Goal: Check status: Check status

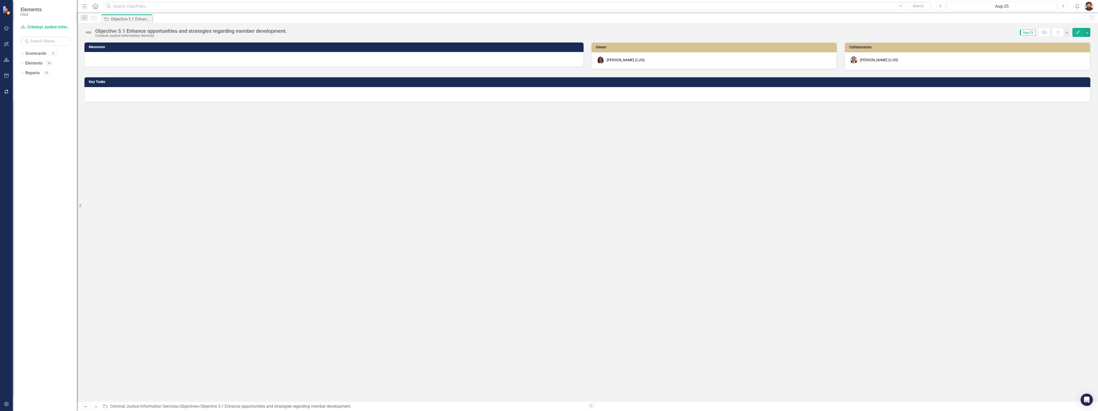
click at [365, 143] on div "Measures Owner [PERSON_NAME] (CJIS) Collaborators [PERSON_NAME] (CJIS) Key Tasks" at bounding box center [587, 221] width 1021 height 359
click at [36, 53] on link "Scorecards" at bounding box center [35, 54] width 21 height 6
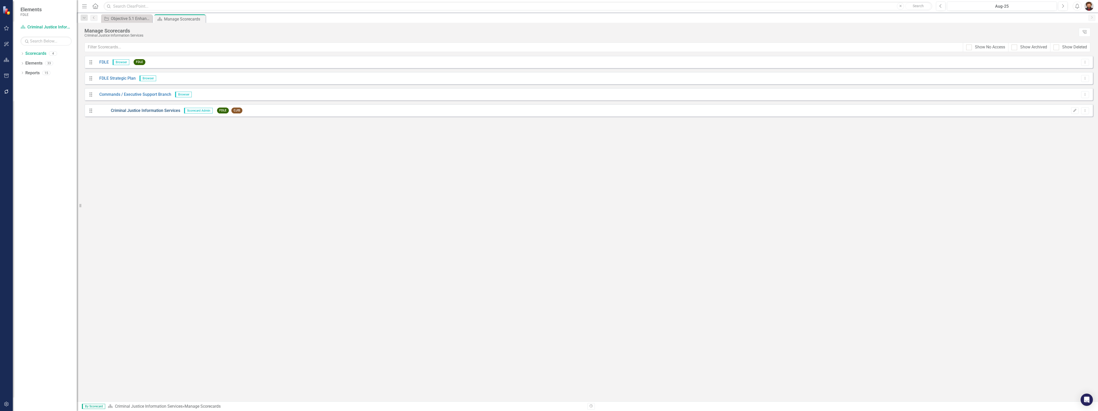
click at [144, 112] on link "Criminal Justice Information Services" at bounding box center [137, 111] width 85 height 6
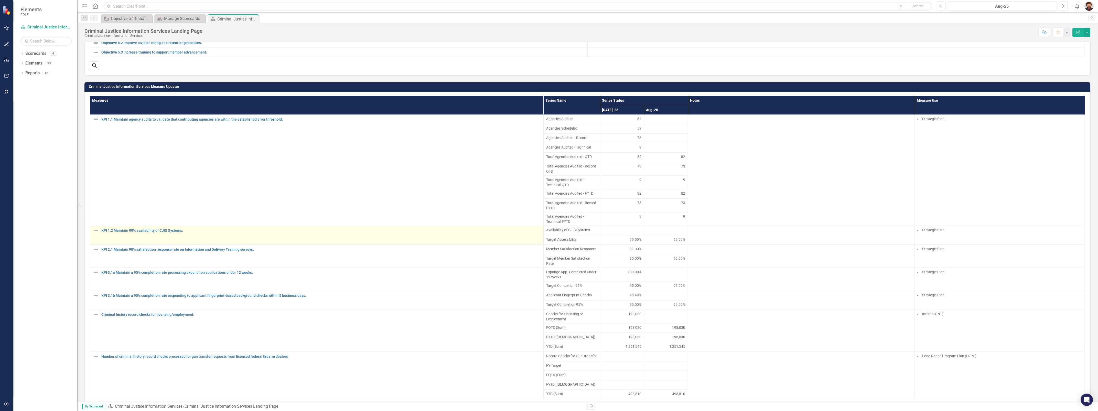
scroll to position [288, 0]
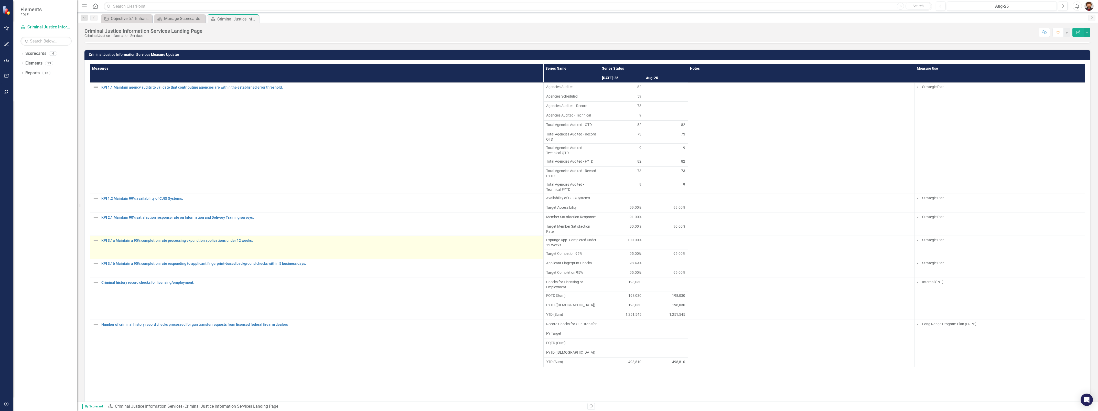
drag, startPoint x: 262, startPoint y: 273, endPoint x: 110, endPoint y: 273, distance: 152.0
click at [110, 243] on div "KPI 3.1a Maintain a 95% completion rate processing expunction applications unde…" at bounding box center [317, 240] width 448 height 6
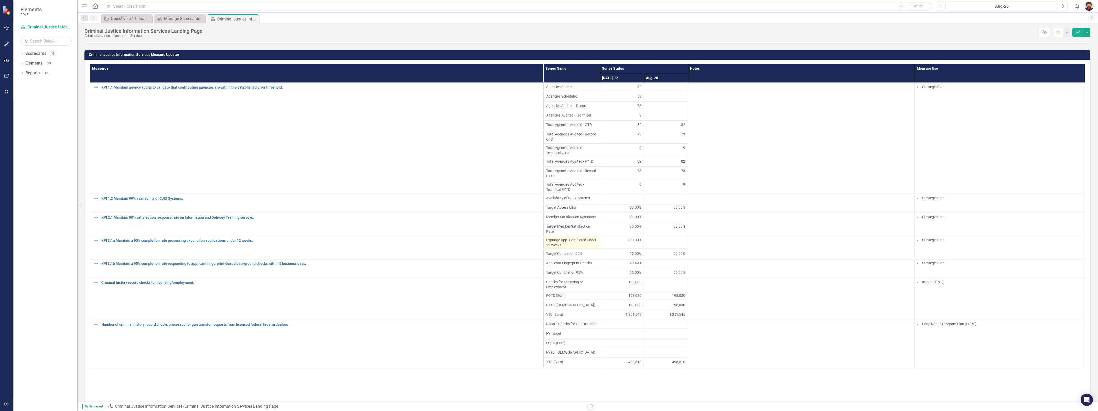
click at [572, 247] on span "Expunge App. Completed Under 12 Weeks" at bounding box center [571, 242] width 51 height 10
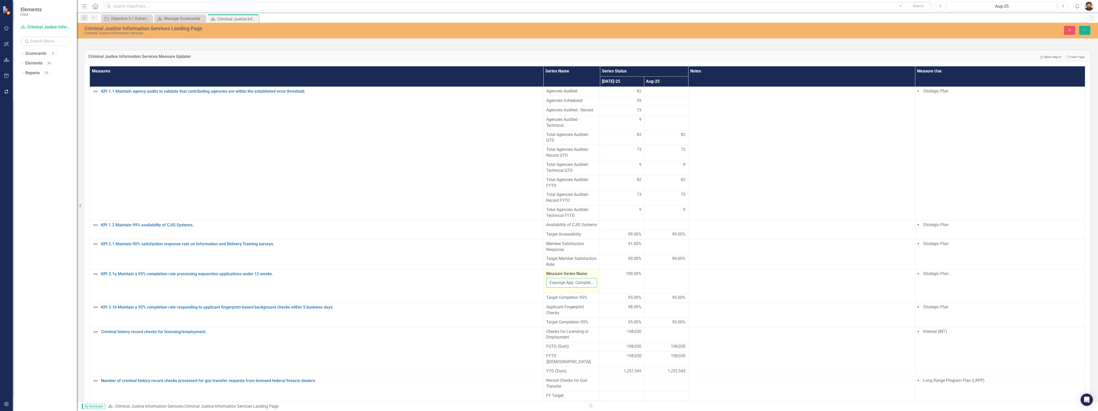
click at [562, 287] on input "Expunge App. Completed Under 12 Weeks" at bounding box center [571, 282] width 51 height 9
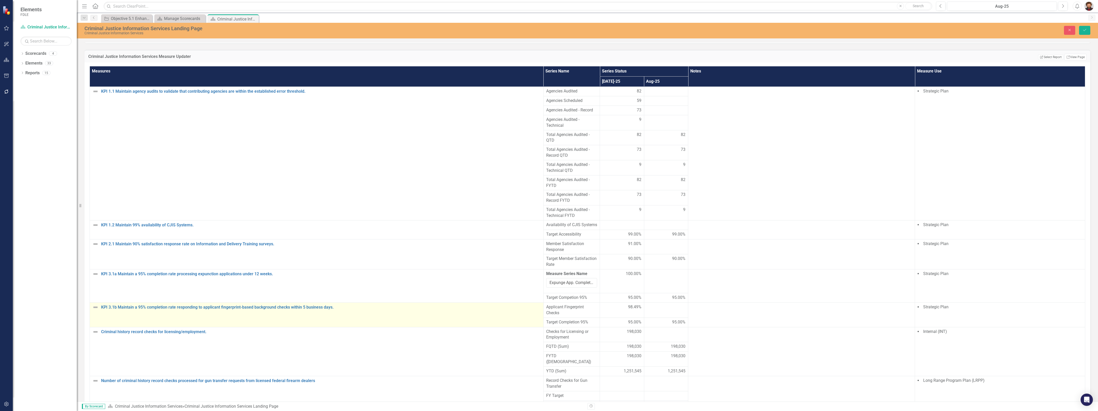
click at [275, 327] on td "KPI 3.1b Maintain a 95% completion rate responding to applicant fingerprint-bas…" at bounding box center [317, 314] width 454 height 25
click at [406, 313] on input "KPI 3.1b Maintain a 95% completion rate responding to applicant fingerprint-bas…" at bounding box center [321, 308] width 440 height 9
drag, startPoint x: 406, startPoint y: 340, endPoint x: 150, endPoint y: 340, distance: 255.4
click at [150, 313] on input "KPI 3.1b Maintain a 95% completion rate responding to applicant fingerprint-bas…" at bounding box center [321, 308] width 440 height 9
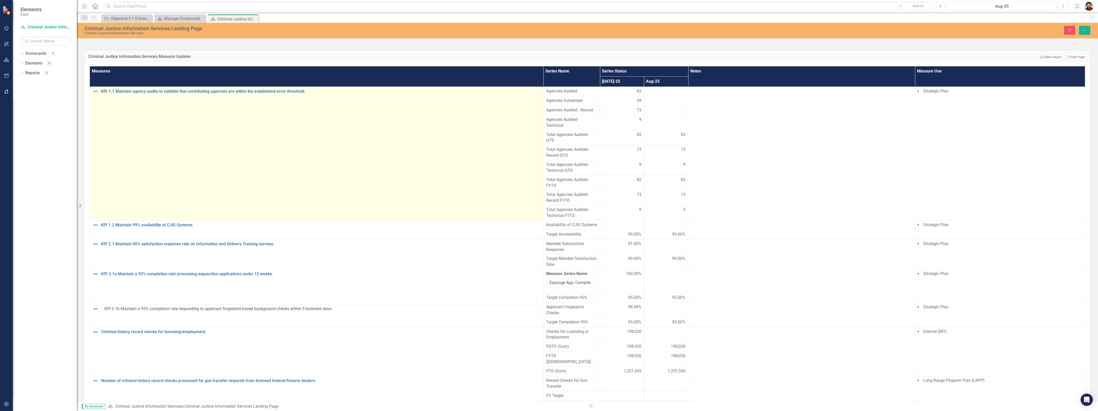
click at [510, 220] on td "KPI 1.1 Maintain agency audits to validate that contributing agencies are withi…" at bounding box center [317, 153] width 454 height 134
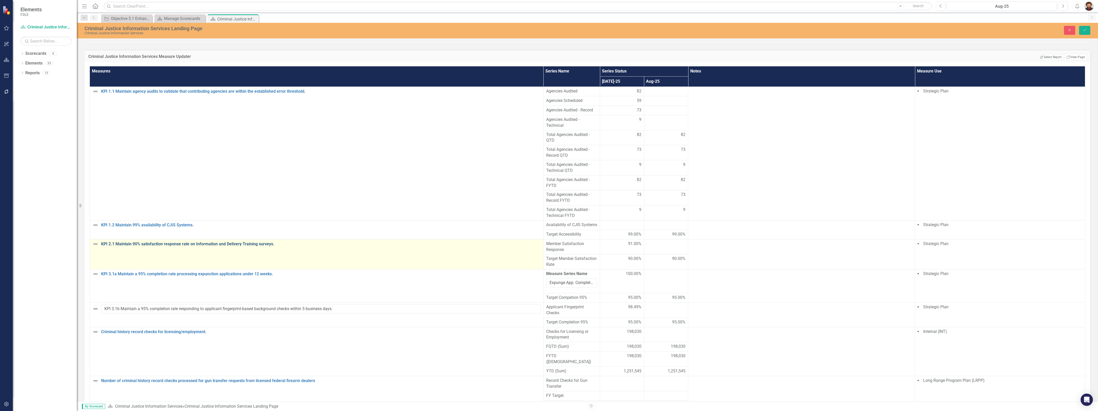
click at [281, 246] on link "KPI 2.1 Maintain 90% satisfaction response rate on Information and Delivery Tra…" at bounding box center [321, 244] width 440 height 5
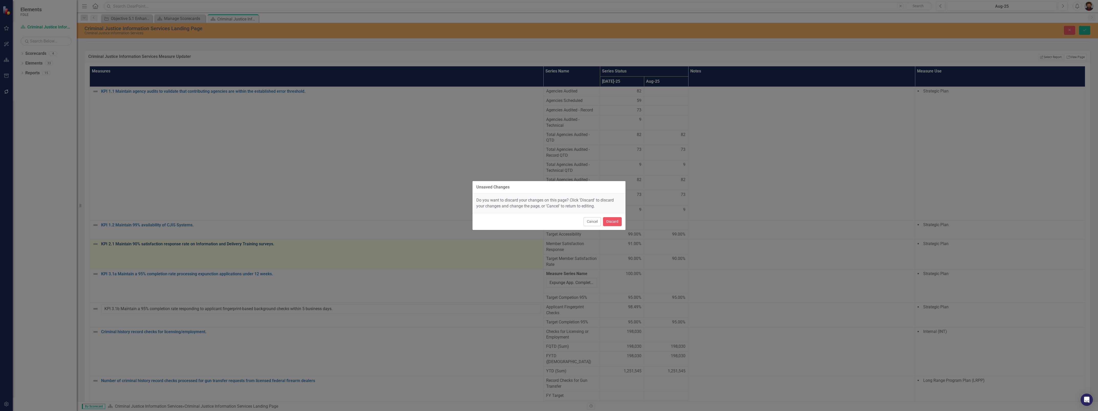
click at [281, 275] on div "Unsaved Changes Do you want to discard your changes on this page? Click 'Discar…" at bounding box center [549, 205] width 1098 height 411
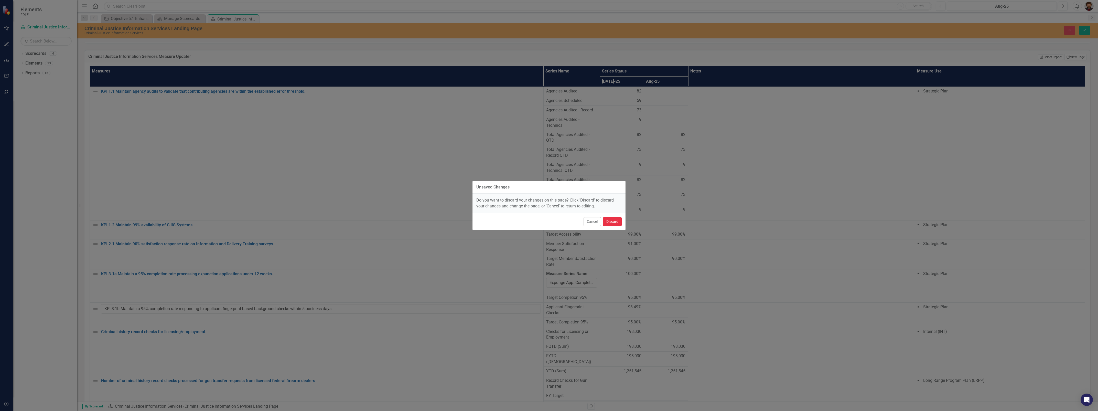
click at [611, 220] on button "Discard" at bounding box center [612, 221] width 19 height 9
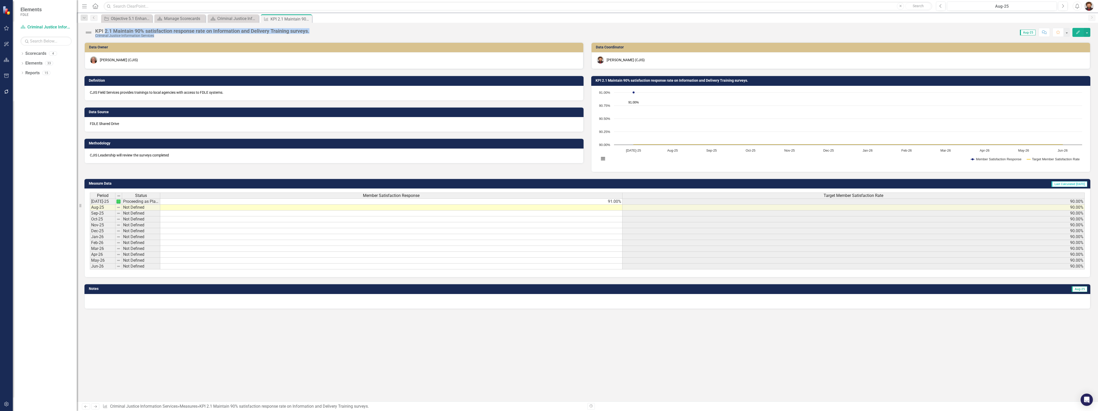
drag, startPoint x: 325, startPoint y: 29, endPoint x: 106, endPoint y: 29, distance: 219.3
click at [106, 29] on div "KPI 2.1 Maintain 90% satisfaction response rate on Information and Delivery Tra…" at bounding box center [587, 30] width 1021 height 15
click at [320, 32] on div "Score: 0.00 Aug-25 Completed Comment Favorite Edit" at bounding box center [701, 32] width 778 height 9
drag, startPoint x: 330, startPoint y: 29, endPoint x: 146, endPoint y: 30, distance: 184.2
click at [146, 30] on div "KPI 2.1 Maintain 90% satisfaction response rate on Information and Delivery Tra…" at bounding box center [587, 30] width 1021 height 15
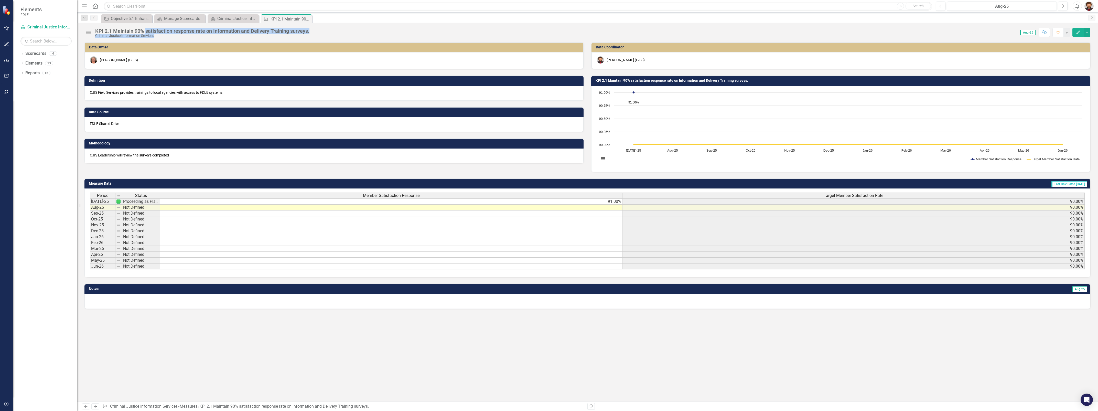
click at [315, 30] on div "Score: 0.00 Aug-25 Completed Comment Favorite Edit" at bounding box center [701, 32] width 778 height 9
drag, startPoint x: 316, startPoint y: 30, endPoint x: 145, endPoint y: 29, distance: 171.4
click at [145, 29] on div "KPI 2.1 Maintain 90% satisfaction response rate on Information and Delivery Tra…" at bounding box center [587, 30] width 1021 height 15
copy div "satisfaction response rate on Information and Delivery Training surveys. Crimin…"
click at [772, 323] on div "Data Owner [PERSON_NAME] (CJIS) Definition CJIS Field Services provides trainin…" at bounding box center [587, 221] width 1021 height 359
